Goal: Task Accomplishment & Management: Manage account settings

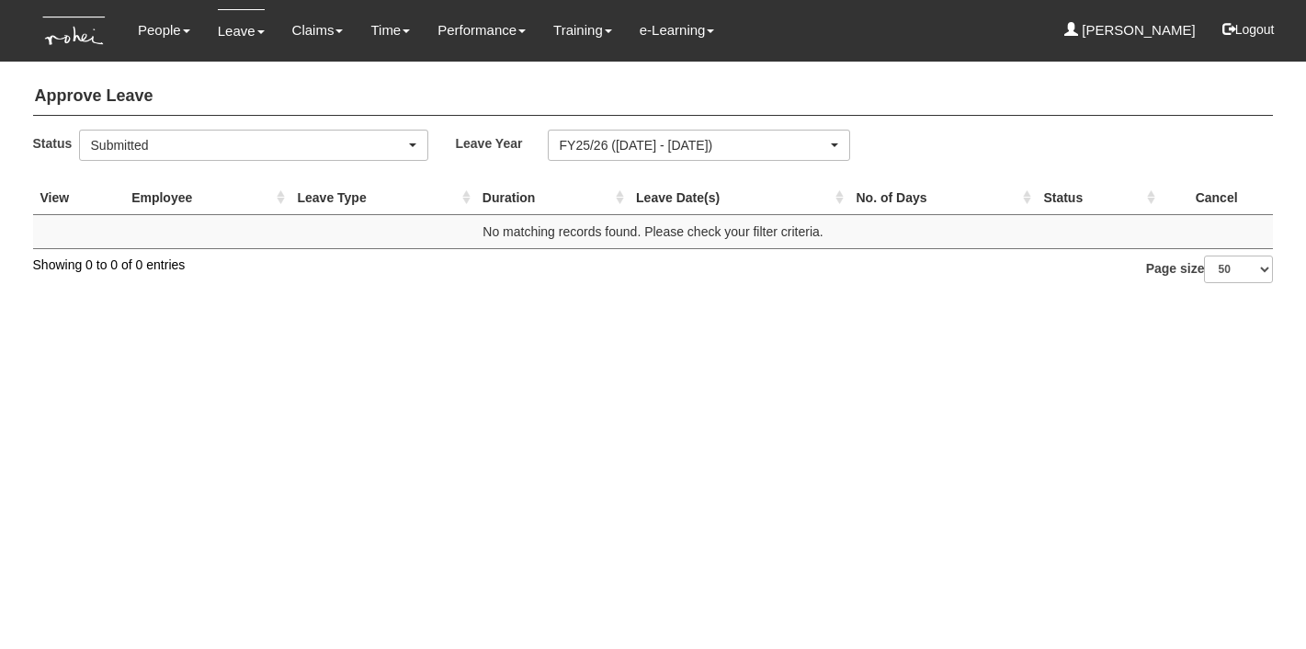
select select "50"
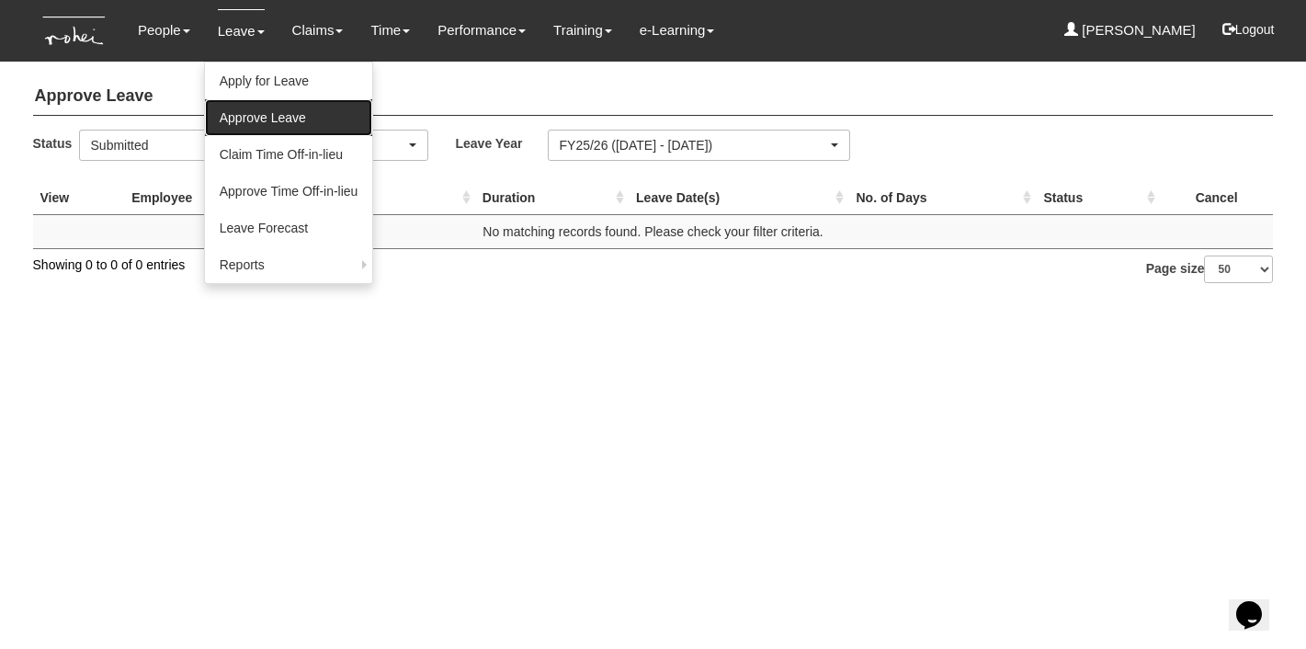
click at [244, 114] on link "Approve Leave" at bounding box center [289, 117] width 168 height 37
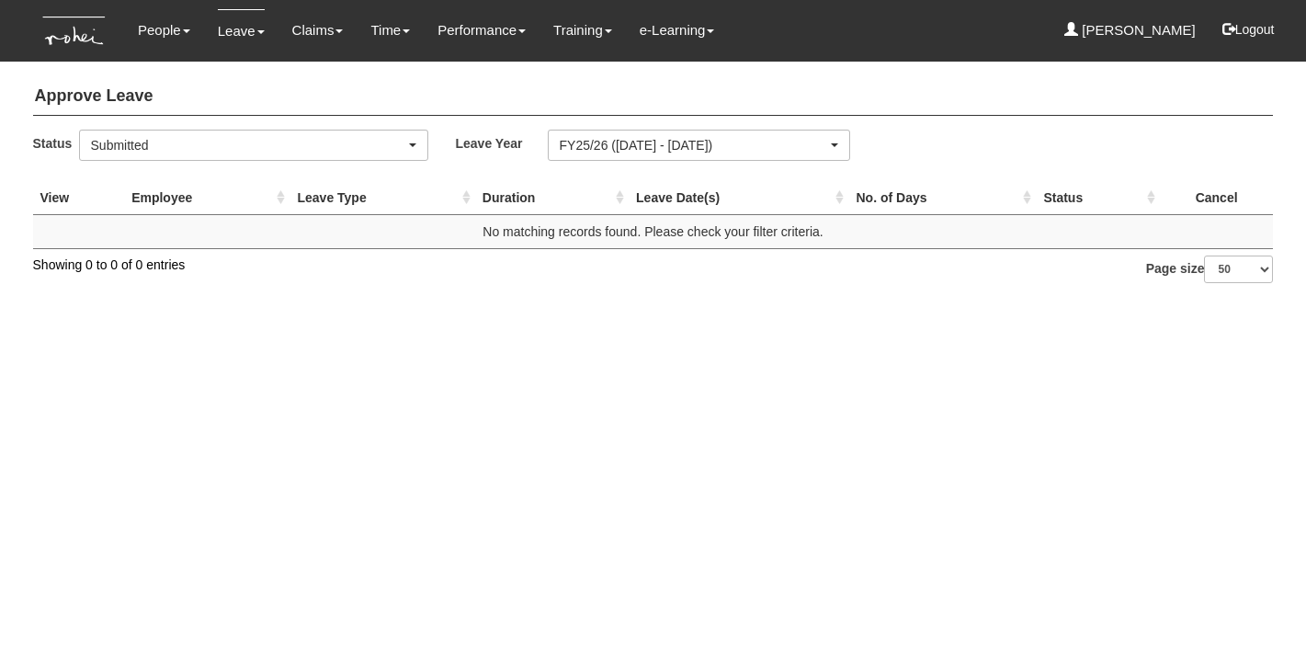
select select "50"
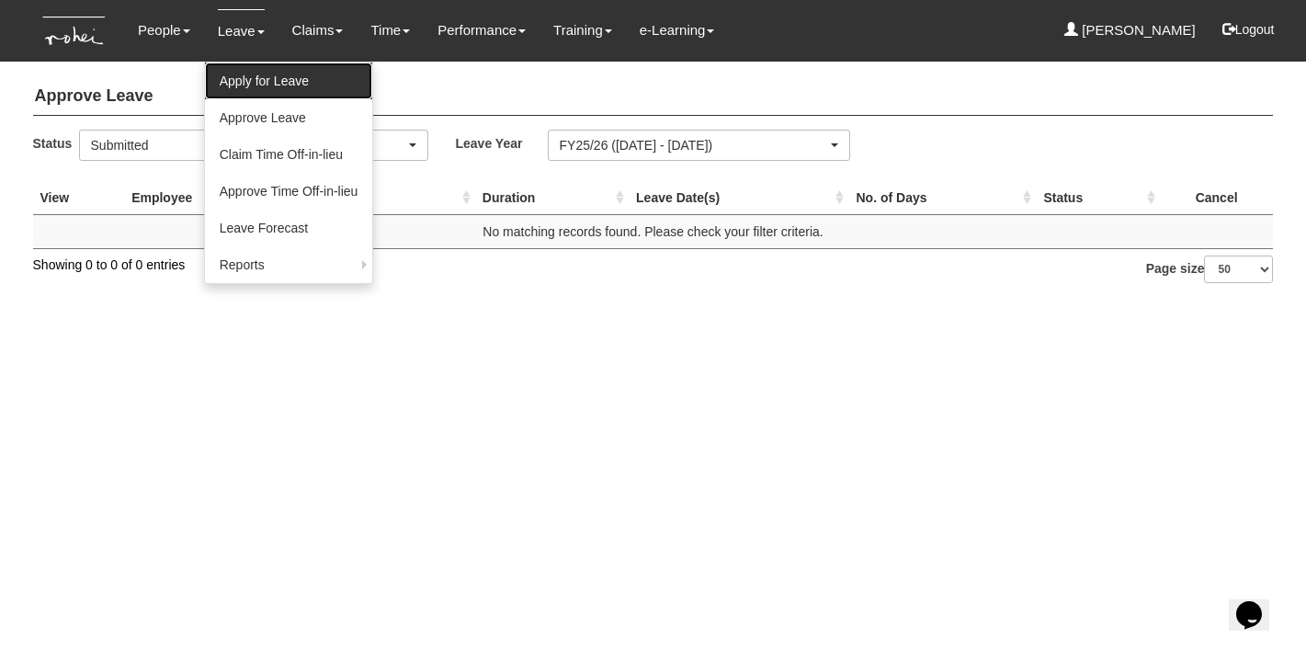
click at [248, 75] on link "Apply for Leave" at bounding box center [289, 81] width 168 height 37
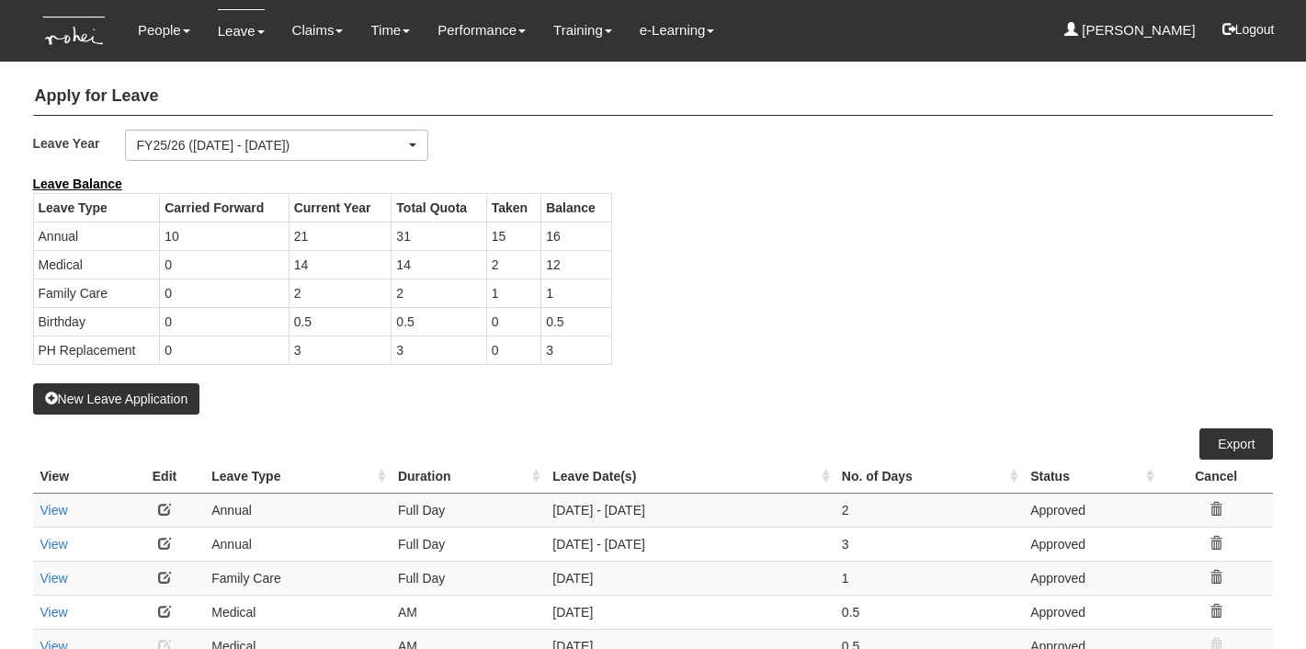
select select "50"
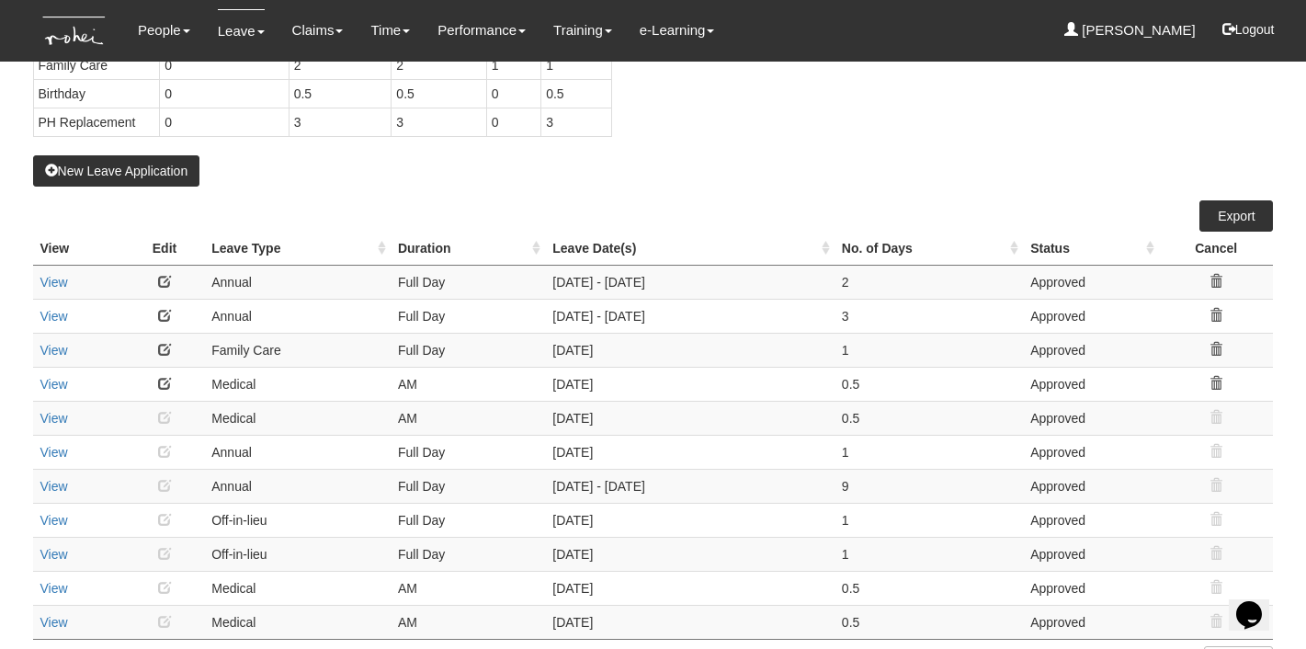
scroll to position [241, 0]
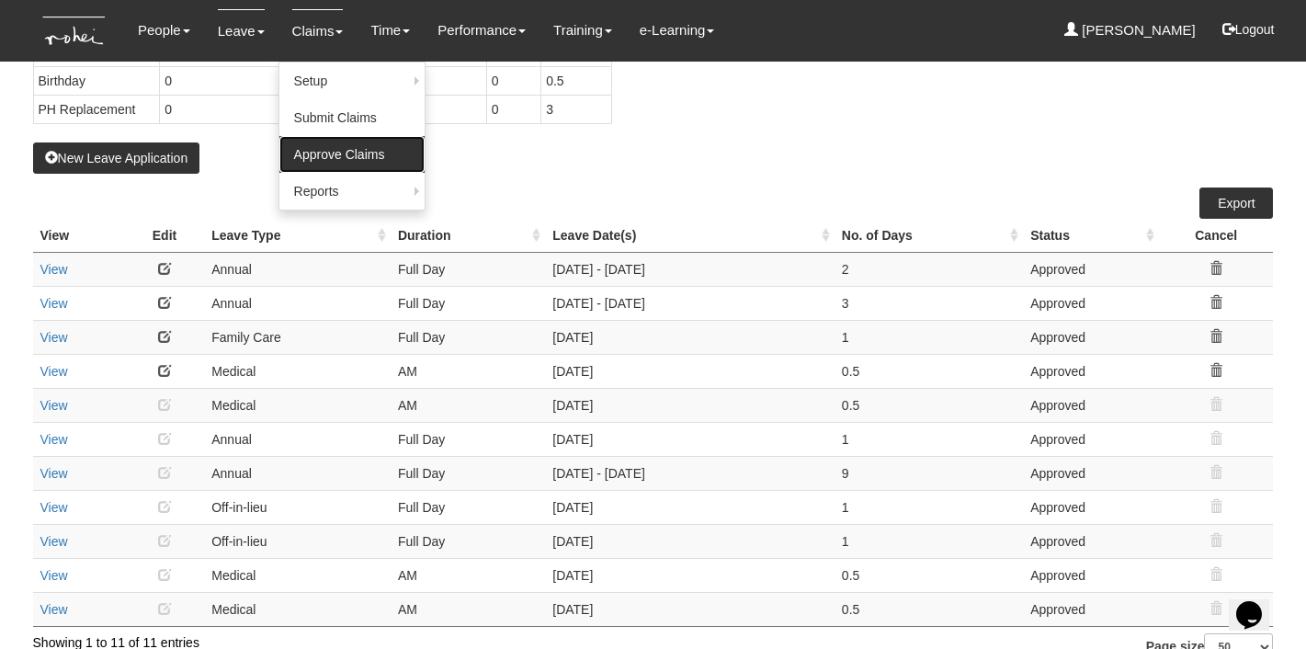
click at [328, 152] on link "Approve Claims" at bounding box center [351, 154] width 145 height 37
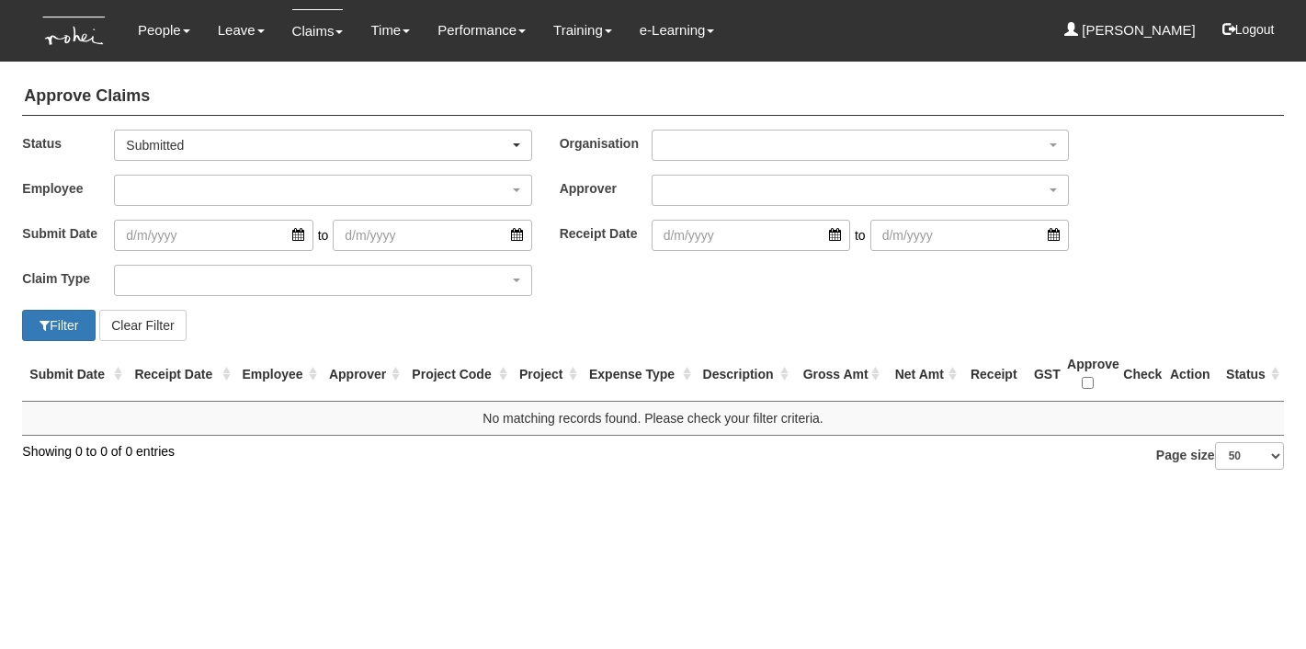
select select "50"
